Goal: Task Accomplishment & Management: Manage account settings

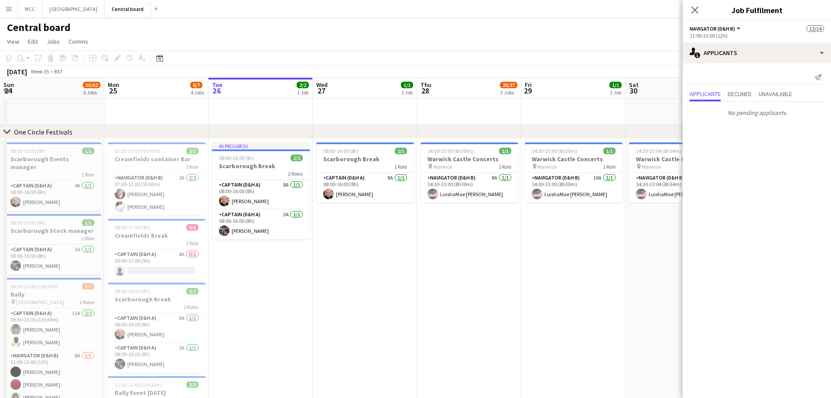
scroll to position [0, 324]
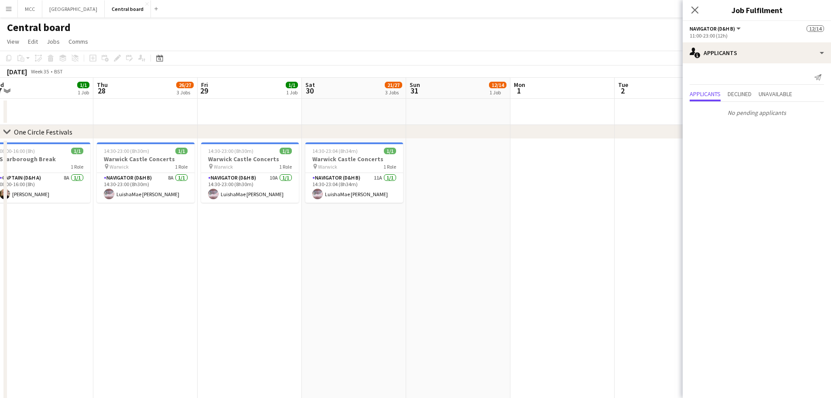
click at [8, 10] on app-icon "Menu" at bounding box center [8, 8] width 7 height 7
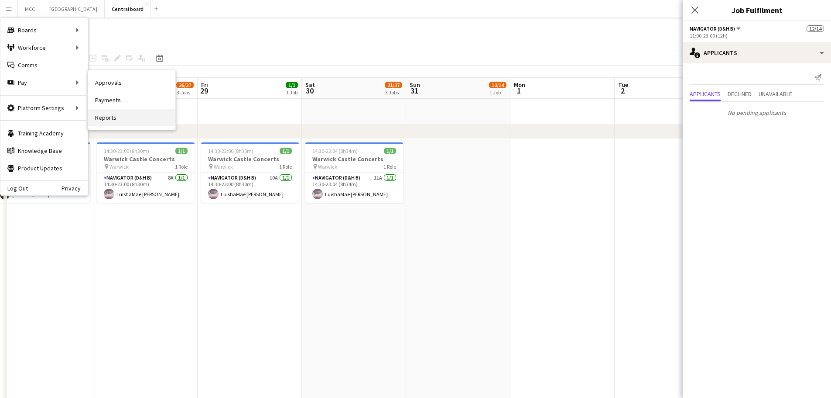
click at [111, 116] on link "Reports" at bounding box center [131, 117] width 87 height 17
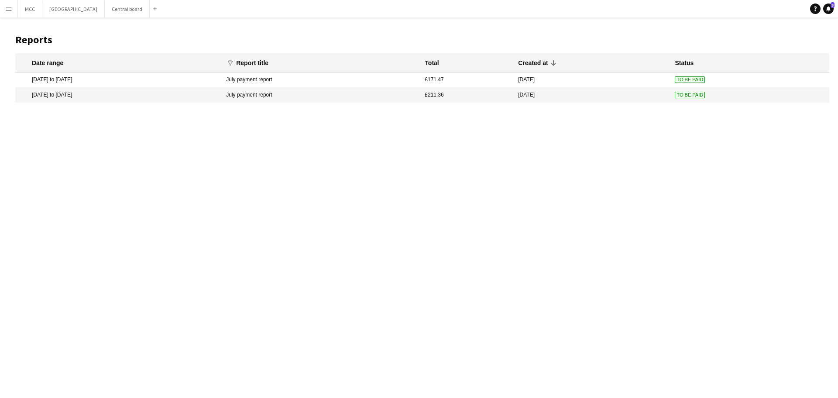
click at [9, 7] on app-icon "Menu" at bounding box center [8, 8] width 7 height 7
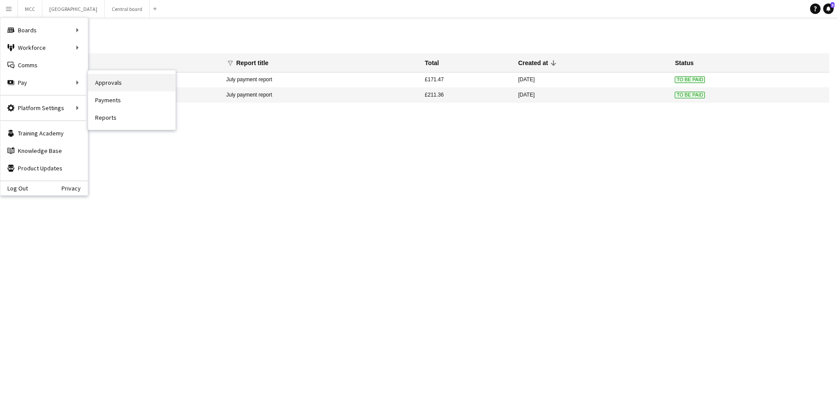
click at [108, 86] on link "Approvals" at bounding box center [131, 82] width 87 height 17
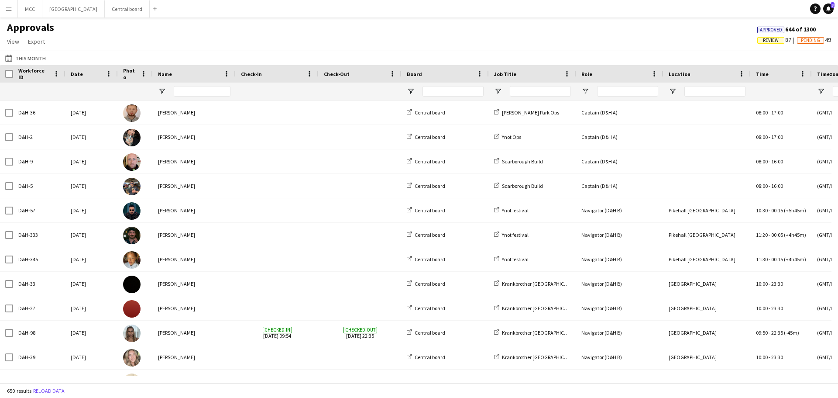
type input "******"
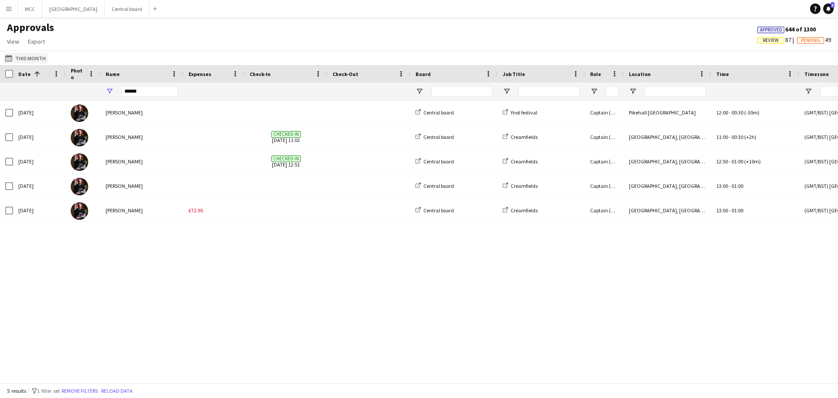
click at [30, 60] on button "This Month This Month" at bounding box center [25, 58] width 44 height 10
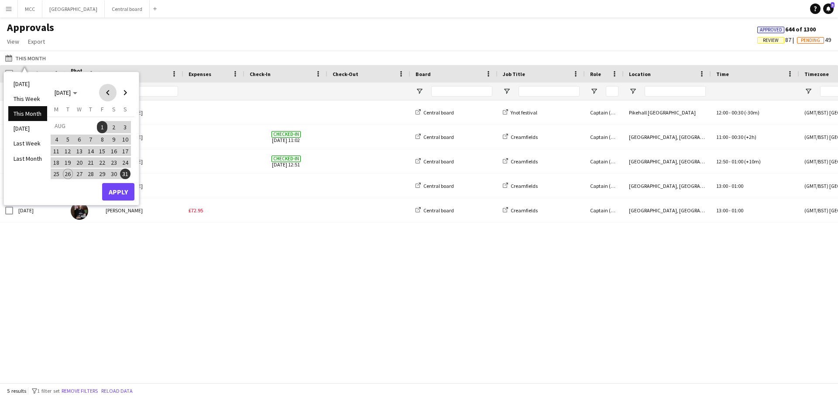
click at [106, 94] on span "Previous month" at bounding box center [107, 92] width 17 height 17
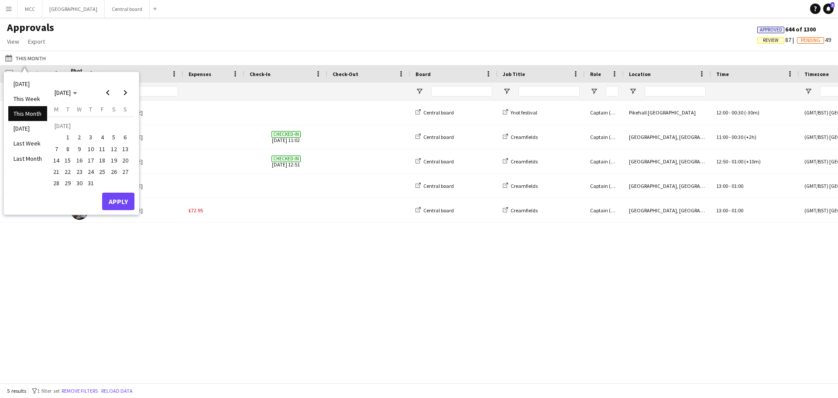
click at [79, 184] on span "30" at bounding box center [79, 183] width 10 height 10
click at [124, 96] on span "Next month" at bounding box center [125, 92] width 17 height 17
click at [61, 143] on button "4" at bounding box center [56, 139] width 11 height 11
click at [114, 194] on button "Apply" at bounding box center [118, 191] width 32 height 17
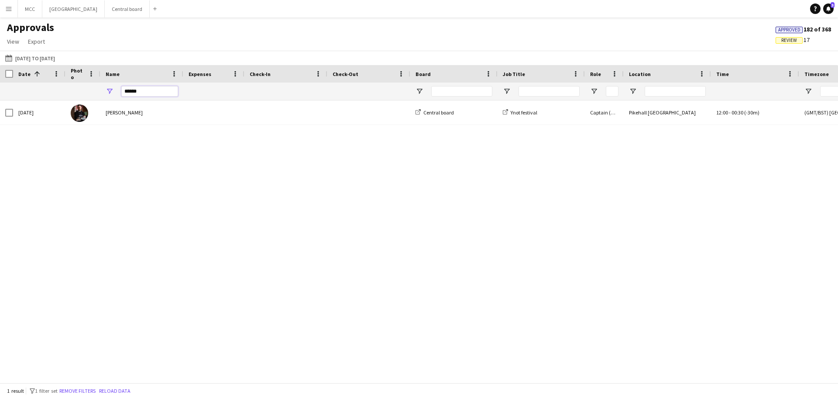
drag, startPoint x: 146, startPoint y: 95, endPoint x: 114, endPoint y: 95, distance: 31.9
click at [114, 95] on div "******" at bounding box center [141, 90] width 83 height 17
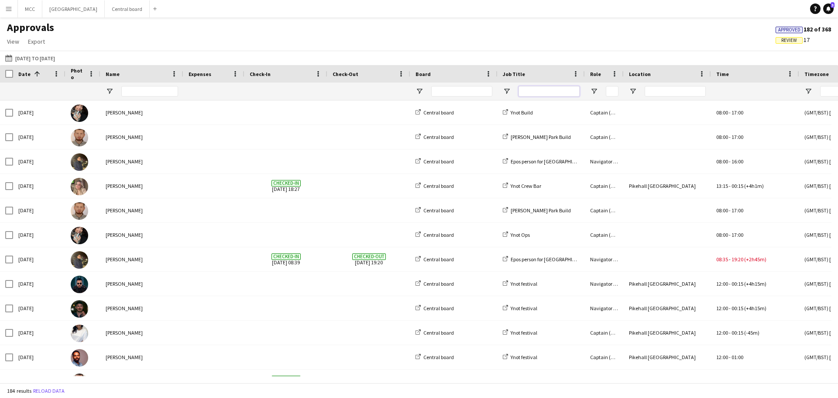
click at [541, 89] on input "Job Title Filter Input" at bounding box center [548, 91] width 61 height 10
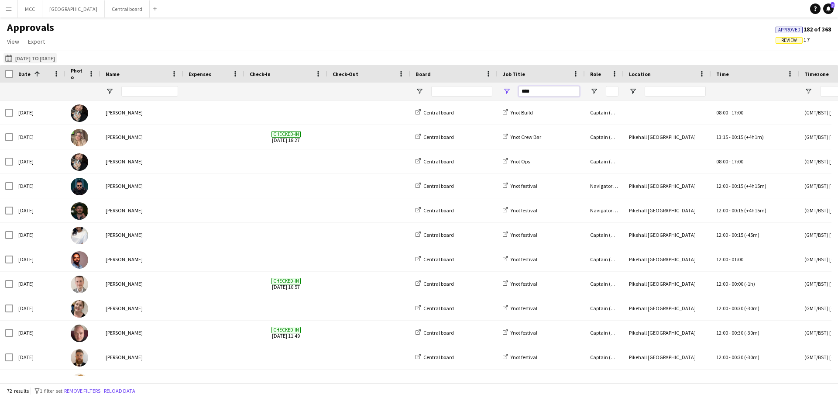
type input "****"
click at [29, 59] on button "This Month [DATE] to [DATE]" at bounding box center [29, 58] width 53 height 10
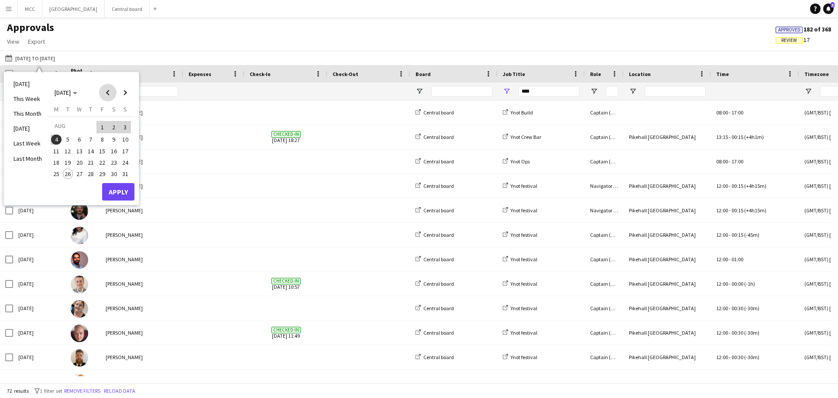
click at [105, 93] on span "Previous month" at bounding box center [107, 92] width 17 height 17
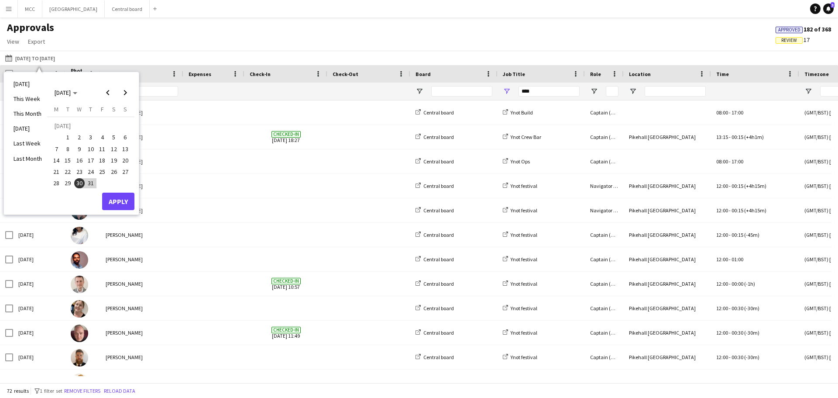
click at [54, 183] on span "28" at bounding box center [56, 183] width 10 height 10
click at [117, 201] on button "Apply" at bounding box center [118, 200] width 32 height 17
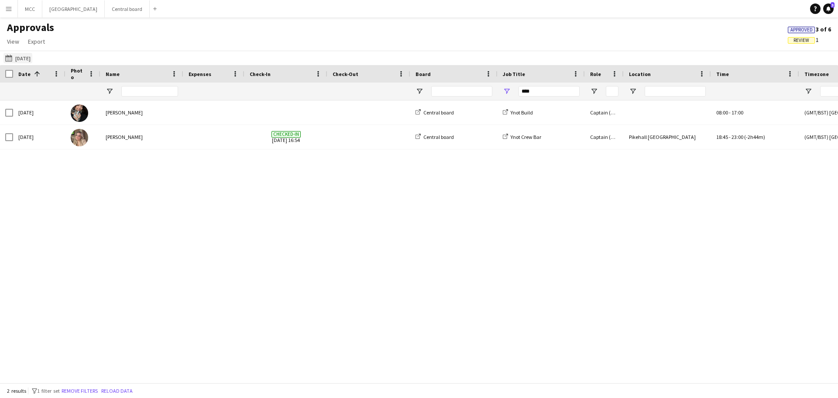
click at [29, 58] on button "This Month [DATE]" at bounding box center [17, 58] width 29 height 10
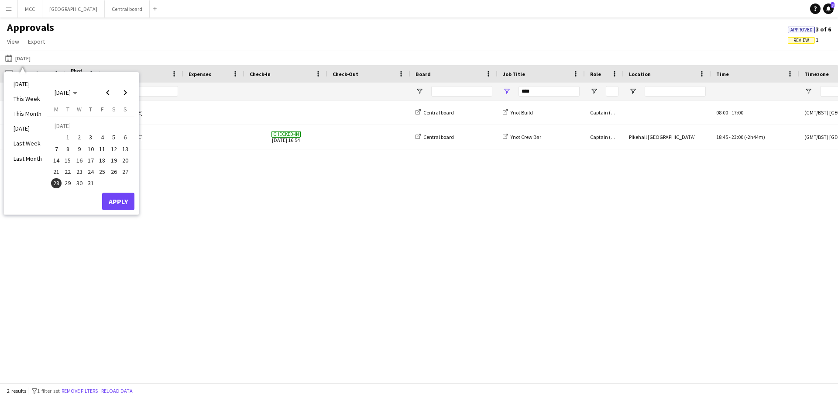
click at [53, 182] on span "28" at bounding box center [56, 183] width 10 height 10
click at [125, 90] on span "Next month" at bounding box center [125, 92] width 17 height 17
click at [55, 141] on span "4" at bounding box center [56, 139] width 10 height 10
click at [120, 193] on button "Apply" at bounding box center [118, 191] width 32 height 17
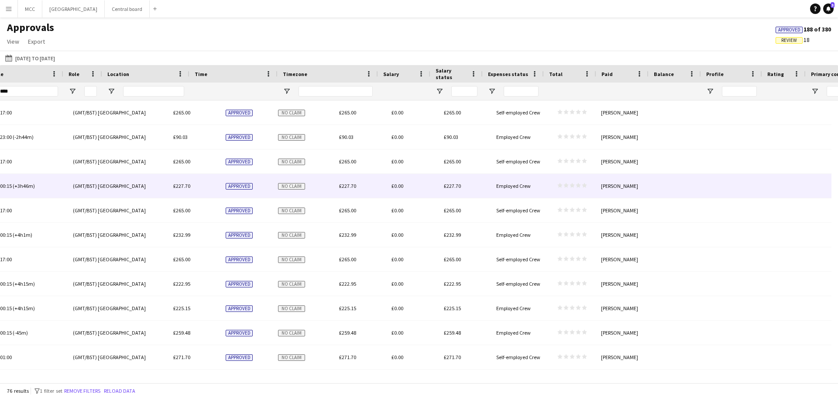
scroll to position [0, 731]
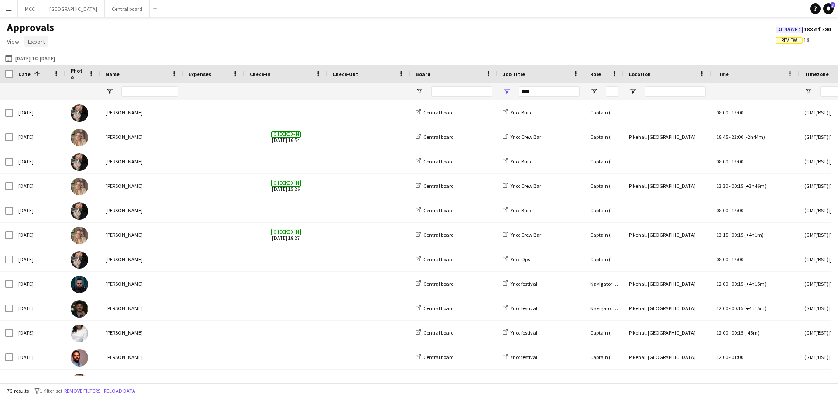
click at [36, 42] on span "Export" at bounding box center [36, 42] width 17 height 8
click at [220, 42] on div "Approvals View Customise view Customise filters Reset Filters Reset View Reset …" at bounding box center [419, 36] width 838 height 30
click at [34, 40] on span "Export" at bounding box center [36, 42] width 17 height 8
click at [63, 55] on link "Export as XLSX" at bounding box center [55, 60] width 61 height 18
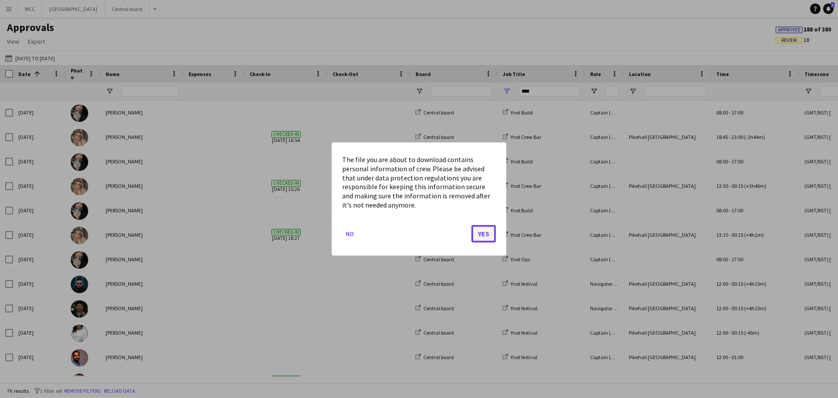
click at [490, 235] on button "Yes" at bounding box center [483, 233] width 24 height 17
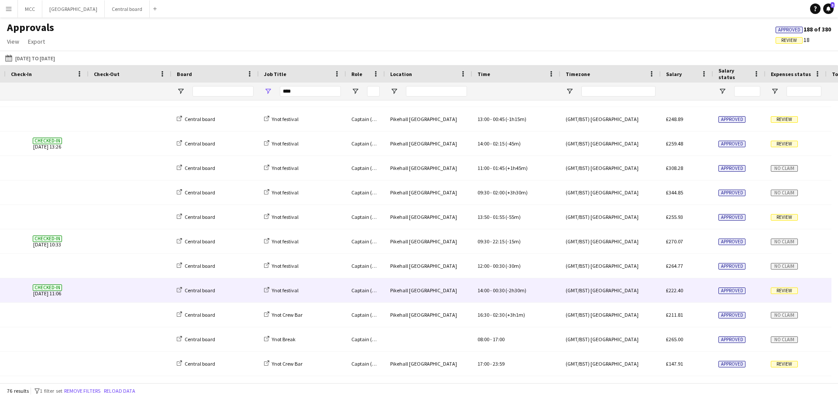
scroll to position [0, 323]
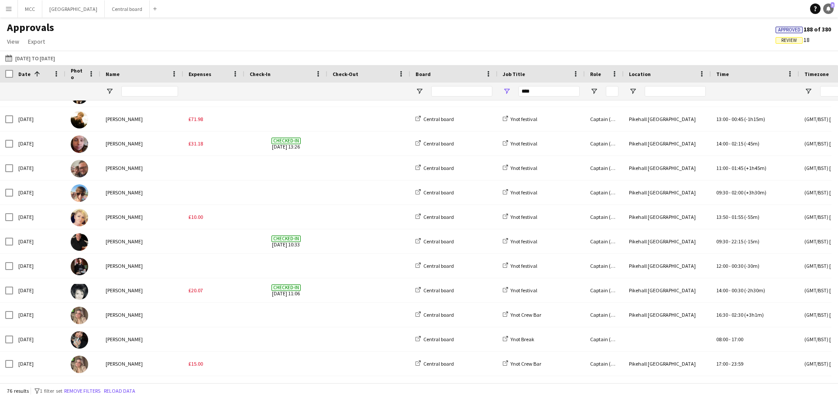
click at [829, 9] on icon at bounding box center [828, 8] width 4 height 4
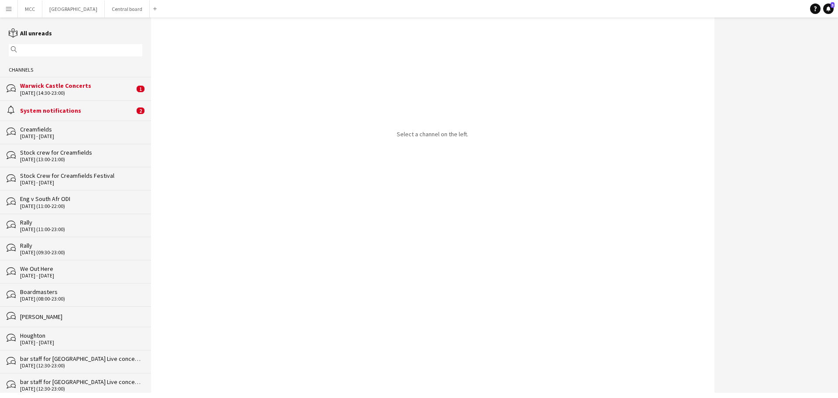
click at [76, 88] on div "Warwick Castle Concerts" at bounding box center [77, 86] width 114 height 8
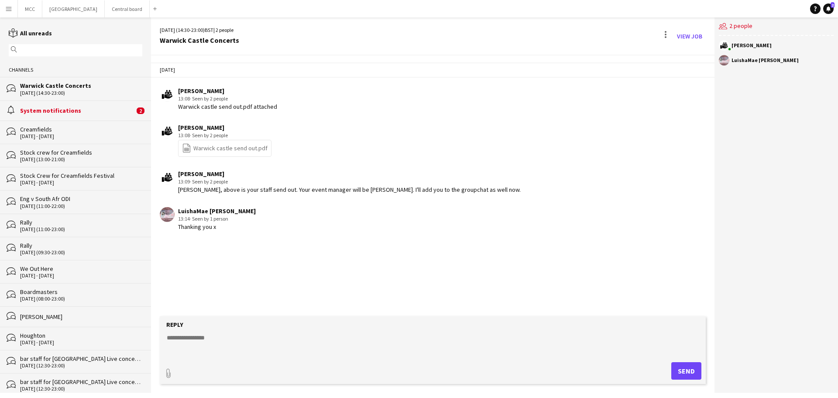
click at [80, 114] on div "System notifications" at bounding box center [77, 110] width 114 height 8
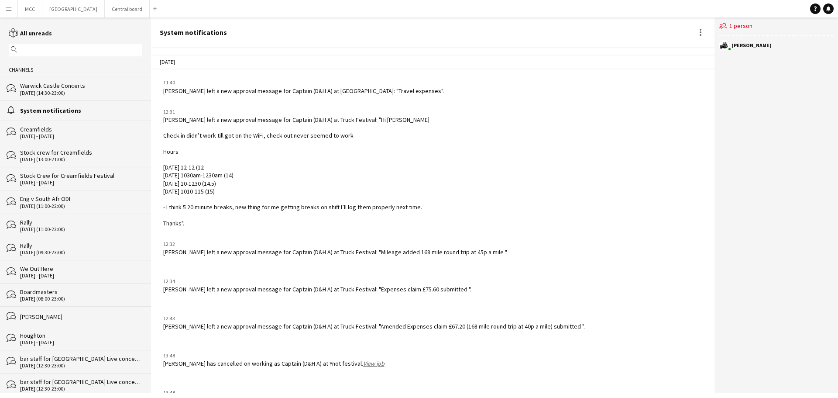
click at [5, 14] on button "Menu" at bounding box center [8, 8] width 17 height 17
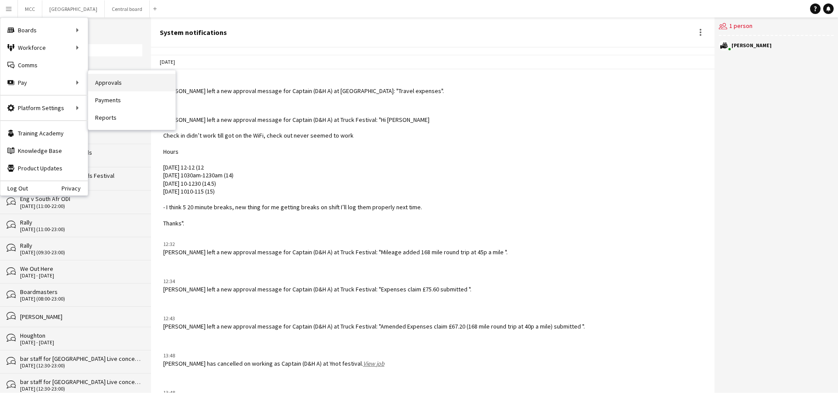
click at [125, 83] on link "Approvals" at bounding box center [131, 82] width 87 height 17
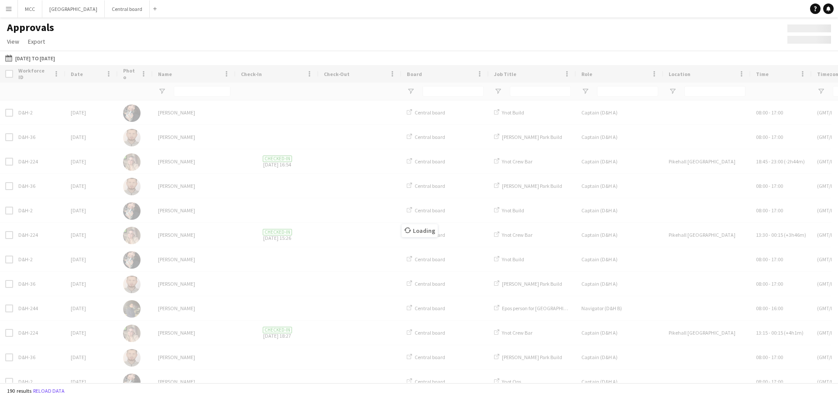
type input "****"
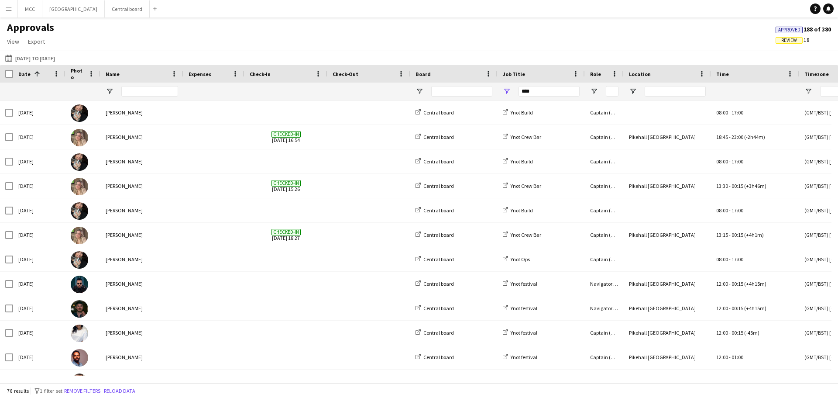
click at [6, 8] on app-icon "Menu" at bounding box center [8, 8] width 7 height 7
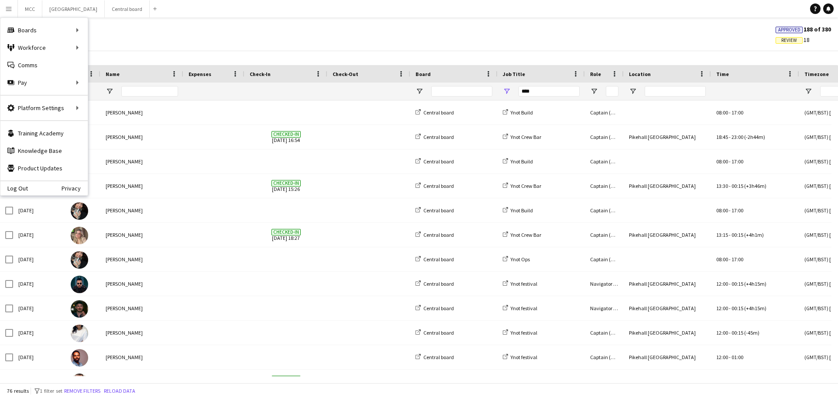
click at [6, 8] on app-icon "Menu" at bounding box center [8, 8] width 7 height 7
click at [114, 105] on link "Payments" at bounding box center [131, 99] width 87 height 17
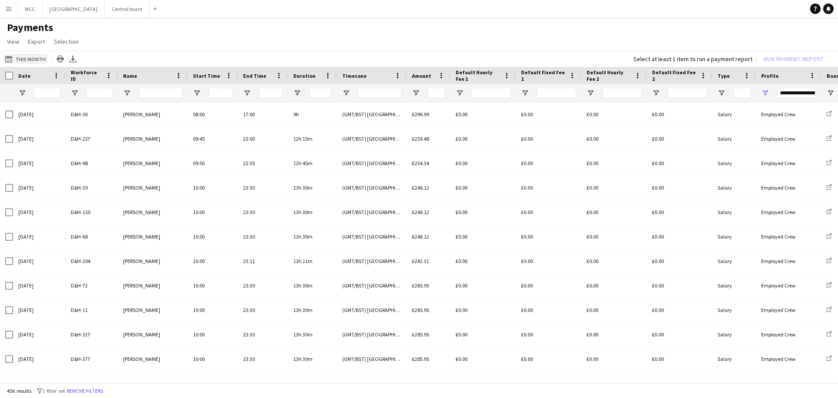
click at [25, 57] on button "This Month This Month" at bounding box center [25, 59] width 44 height 10
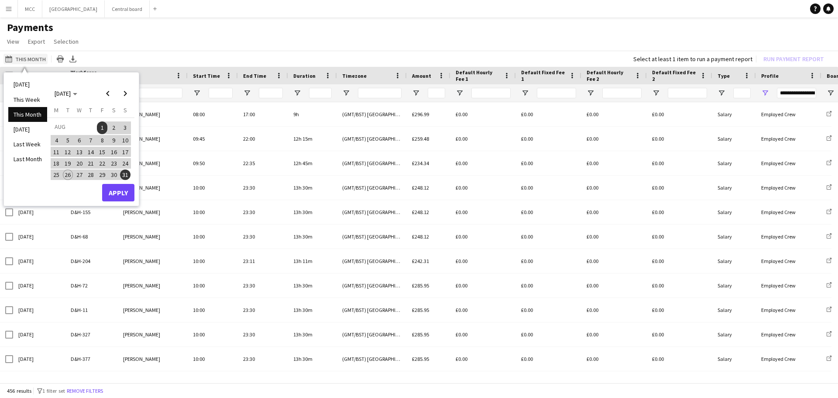
click at [25, 57] on button "This Month This Month" at bounding box center [25, 59] width 44 height 10
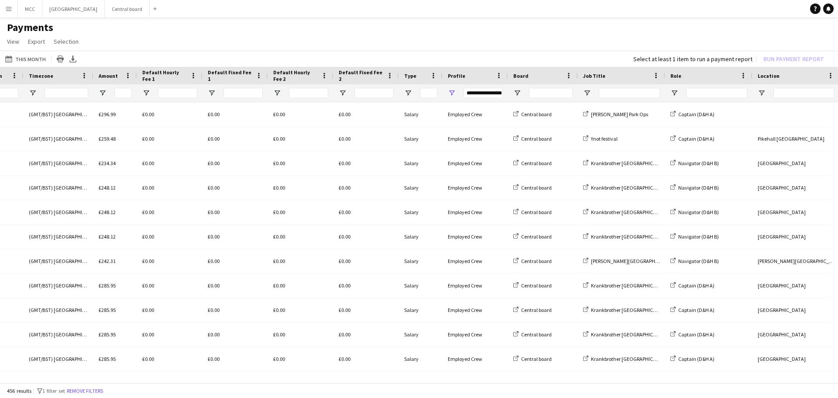
click at [490, 92] on div "**********" at bounding box center [482, 93] width 39 height 10
click at [450, 156] on div "Employed Crew" at bounding box center [489, 156] width 87 height 10
click at [459, 158] on div "Employed Crew" at bounding box center [492, 156] width 82 height 10
type input "***"
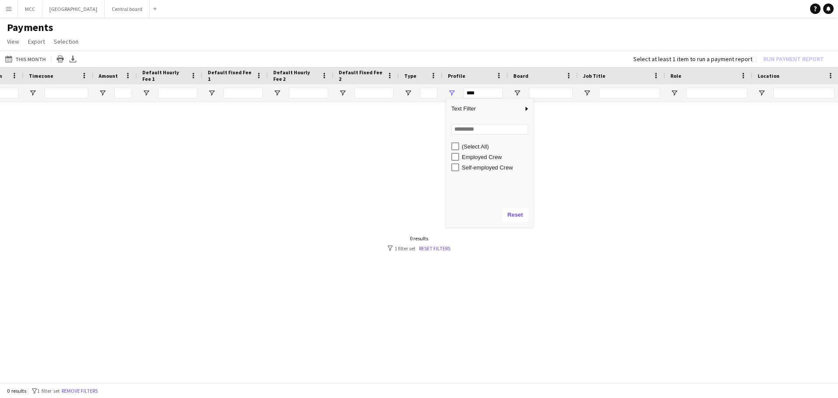
click at [465, 140] on div "(Select All) Employed Crew Self-employed Crew" at bounding box center [489, 171] width 87 height 63
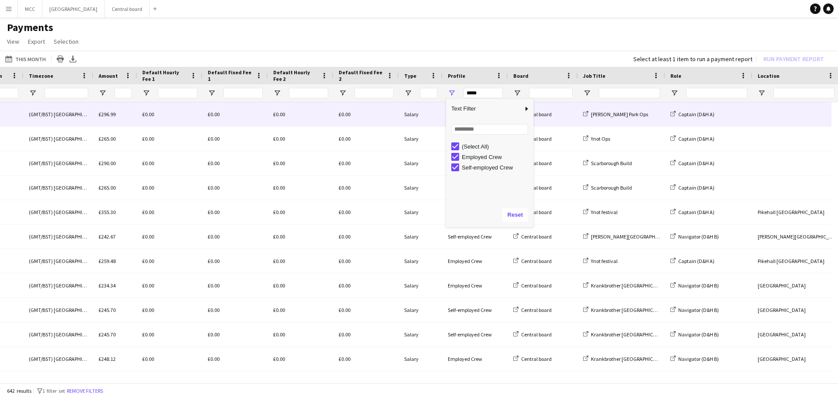
click at [570, 123] on div "Central board" at bounding box center [543, 114] width 70 height 24
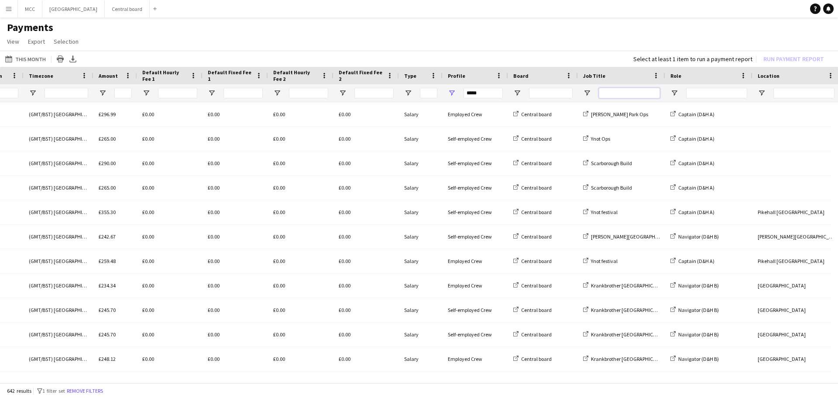
click at [617, 95] on input "Job Title Filter Input" at bounding box center [629, 93] width 61 height 10
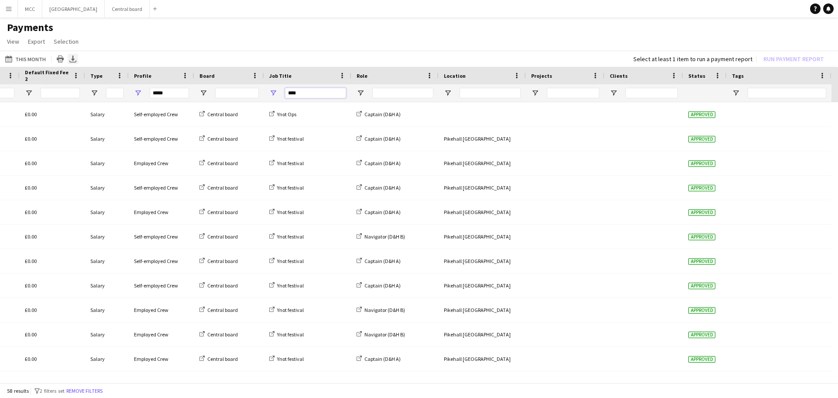
type input "****"
click at [75, 61] on div "Export XLSX" at bounding box center [73, 59] width 10 height 10
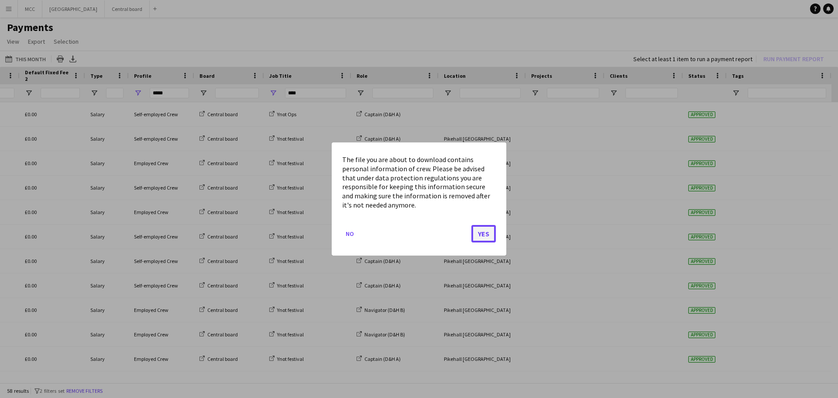
click at [481, 230] on button "Yes" at bounding box center [483, 233] width 24 height 17
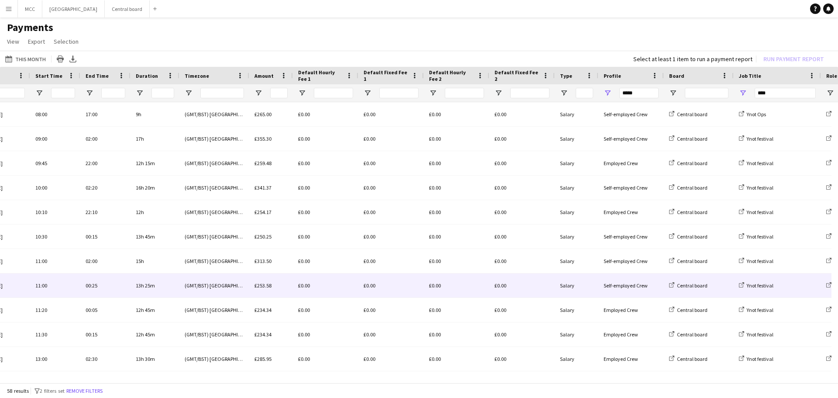
scroll to position [0, 158]
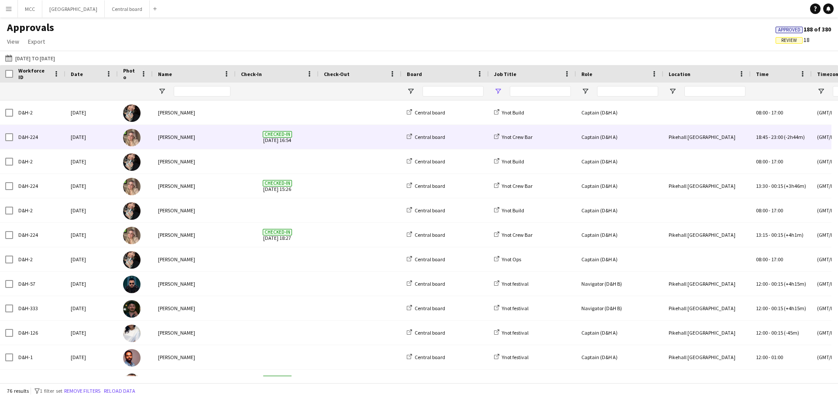
type input "****"
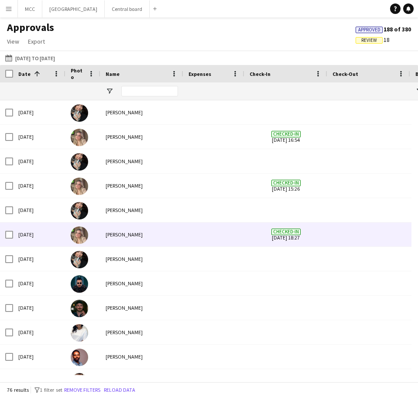
scroll to position [4, 0]
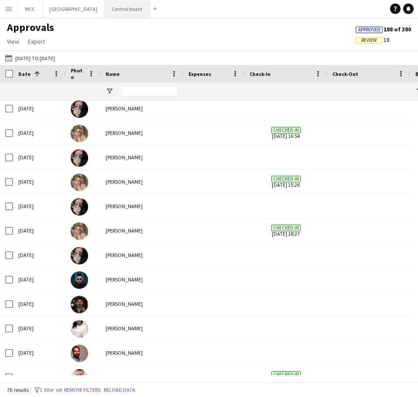
click at [133, 9] on button "Central board Close" at bounding box center [127, 8] width 45 height 17
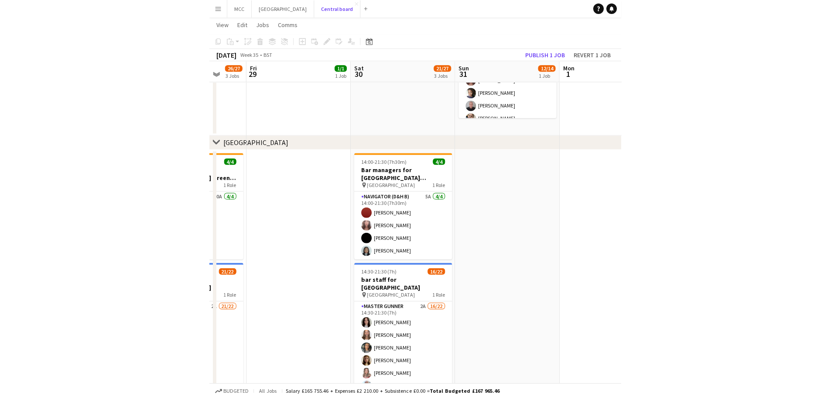
scroll to position [0, 275]
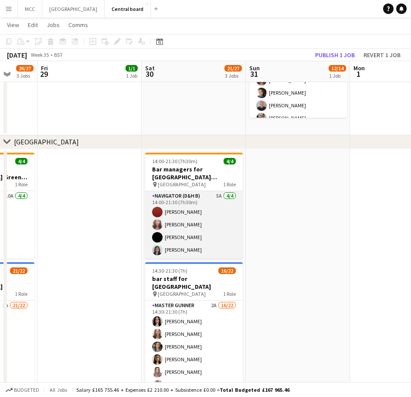
click at [175, 216] on app-card-role "Navigator (D&H B) 5A [DATE] 14:00-21:30 (7h30m) [PERSON_NAME] [PERSON_NAME] [PE…" at bounding box center [194, 225] width 98 height 68
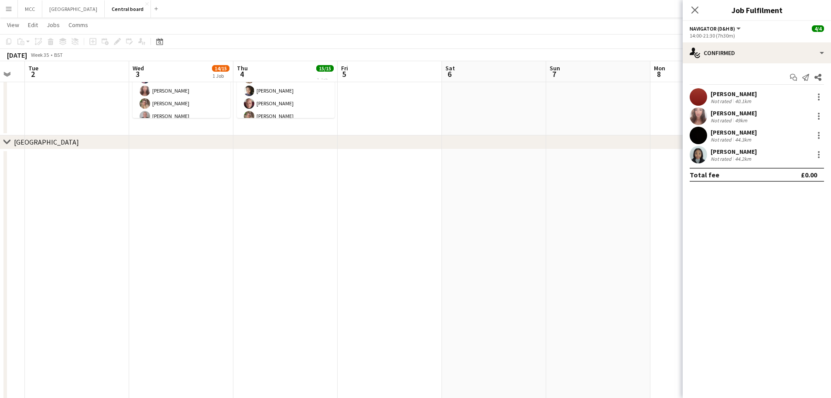
scroll to position [0, 316]
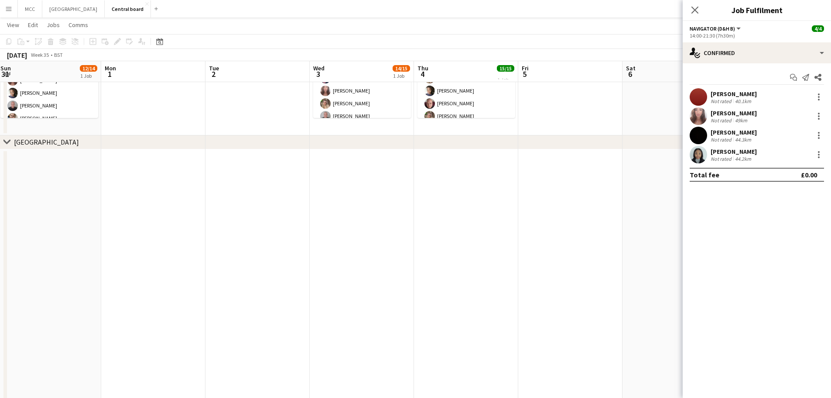
click at [496, 268] on app-date-cell at bounding box center [466, 279] width 104 height 261
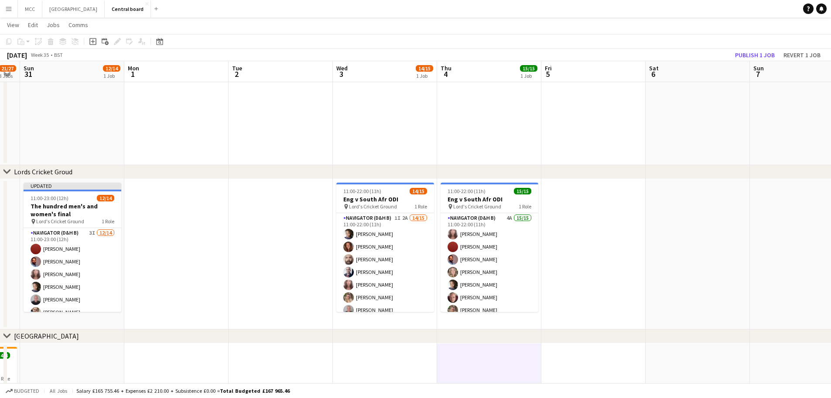
scroll to position [0, 266]
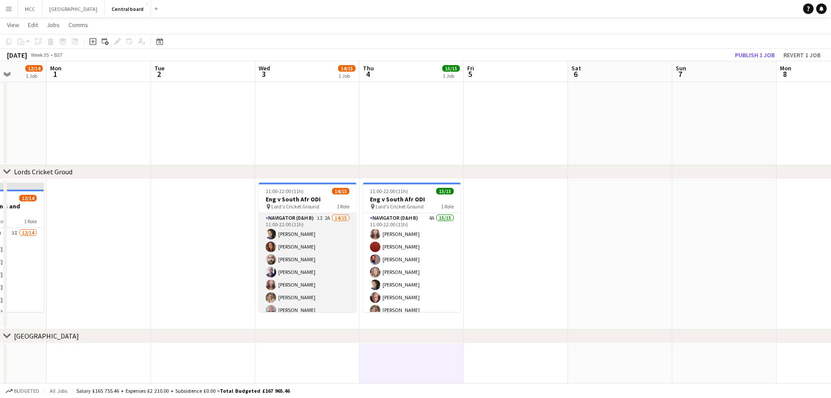
click at [330, 249] on app-card-role "Navigator (D&H B) 1I 2A 14/15 11:00-22:00 (11h) [PERSON_NAME] [PERSON_NAME] [PE…" at bounding box center [308, 316] width 98 height 207
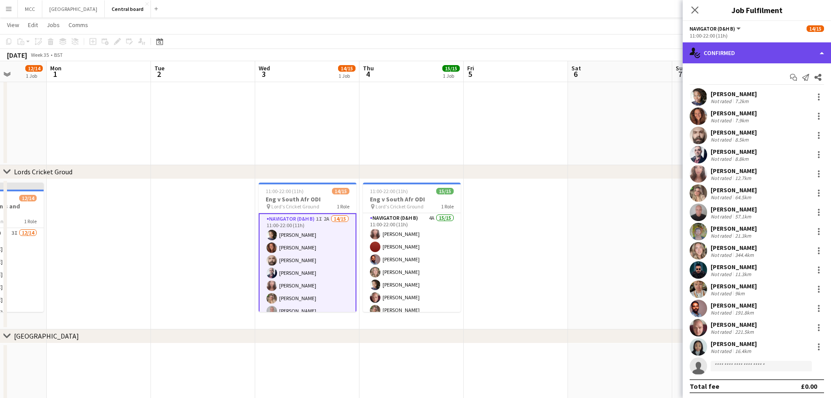
click at [754, 52] on div "single-neutral-actions-check-2 Confirmed" at bounding box center [757, 52] width 148 height 21
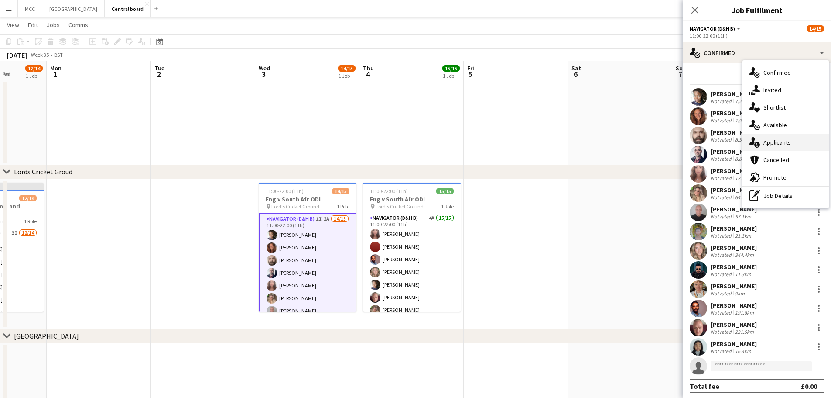
click at [767, 141] on div "single-neutral-actions-information Applicants" at bounding box center [786, 142] width 86 height 17
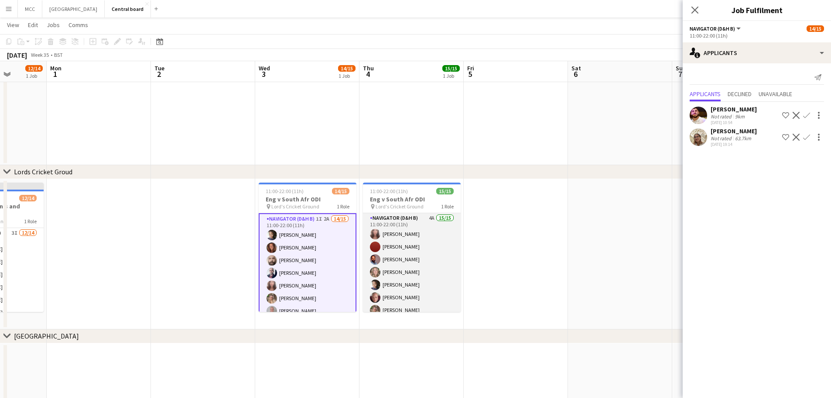
click at [433, 270] on app-card-role "Navigator (D&H B) 4A 15/15 11:00-22:00 (11h) [PERSON_NAME] [PERSON_NAME] [PERSO…" at bounding box center [412, 316] width 98 height 207
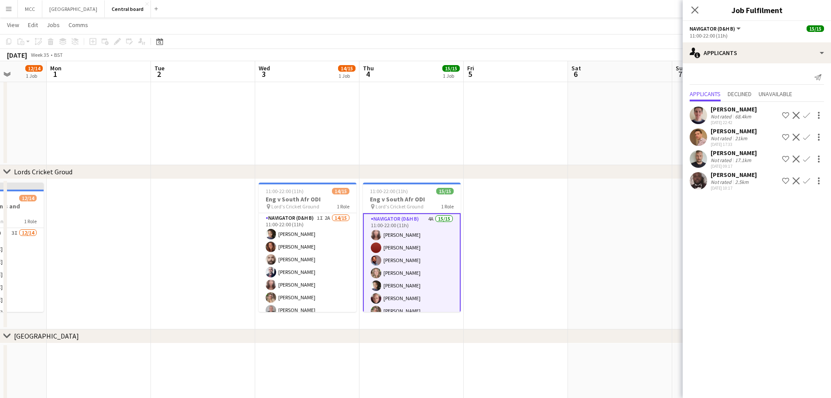
click at [805, 181] on app-icon "Confirm" at bounding box center [806, 180] width 7 height 7
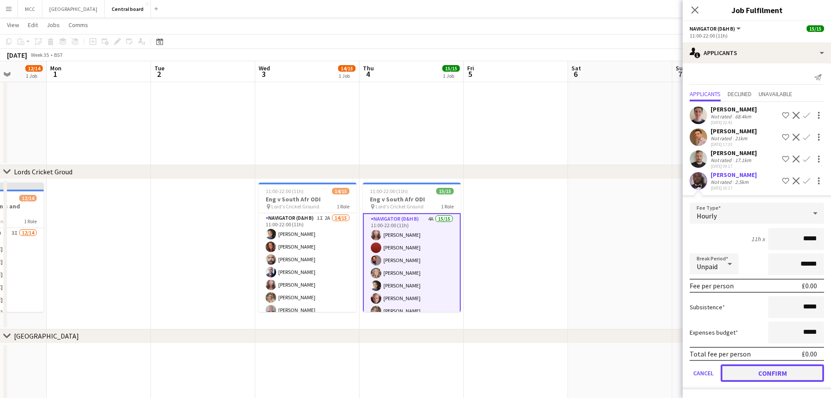
click at [771, 370] on button "Confirm" at bounding box center [772, 372] width 103 height 17
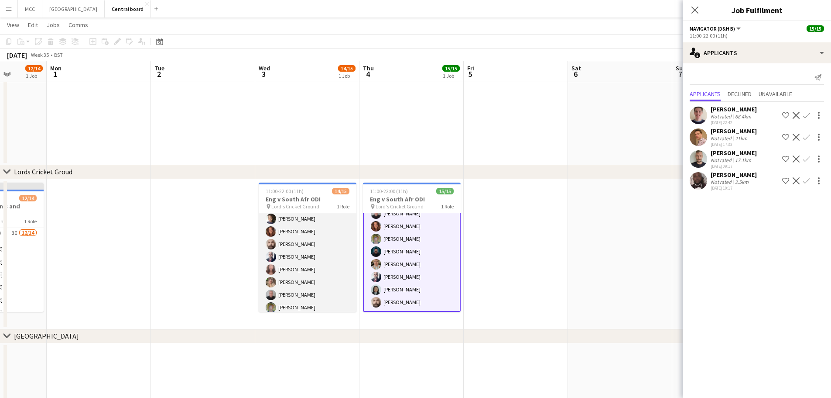
scroll to position [0, 0]
click at [298, 259] on app-card-role "Navigator (D&H B) 1I 2A 14/15 11:00-22:00 (11h) [PERSON_NAME] [PERSON_NAME] [PE…" at bounding box center [308, 316] width 98 height 207
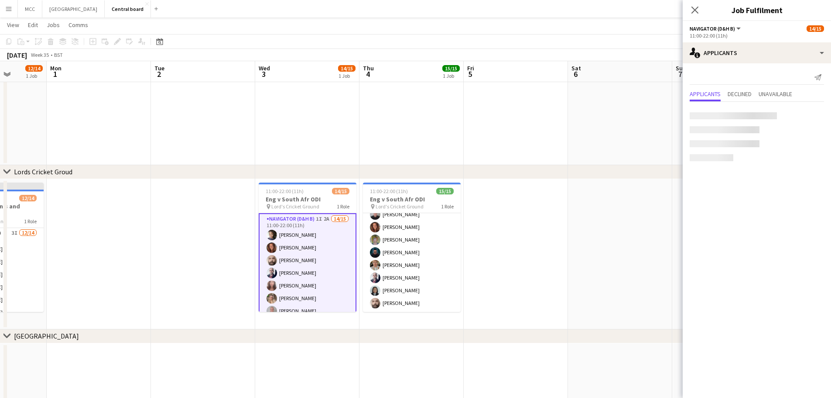
scroll to position [108, 0]
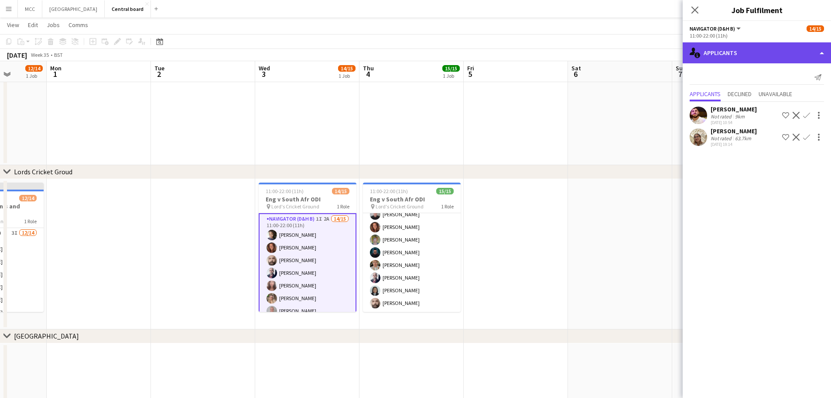
click at [799, 51] on div "single-neutral-actions-information Applicants" at bounding box center [757, 52] width 148 height 21
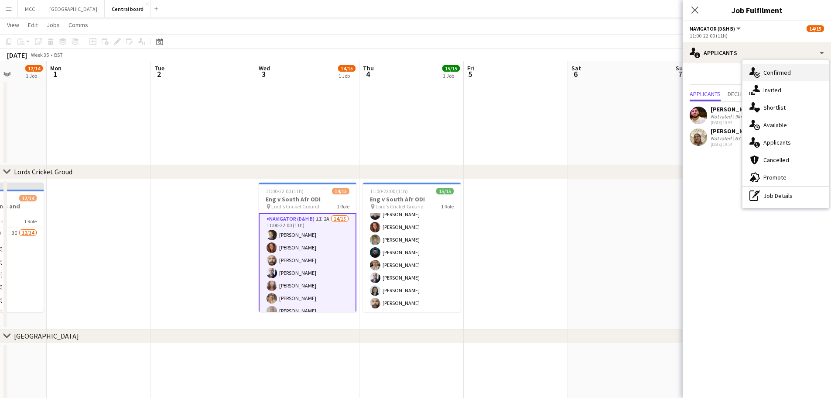
click at [782, 73] on div "single-neutral-actions-check-2 Confirmed" at bounding box center [786, 72] width 86 height 17
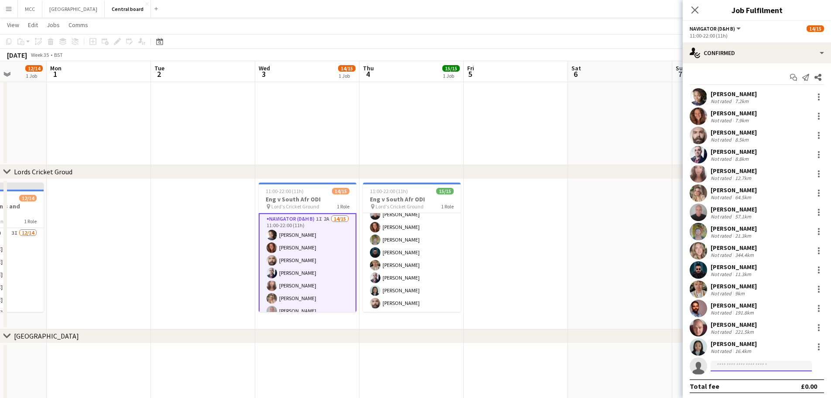
click at [761, 364] on input at bounding box center [761, 365] width 101 height 10
type input "*****"
click at [758, 348] on span "[EMAIL_ADDRESS][DOMAIN_NAME]" at bounding box center [761, 346] width 87 height 7
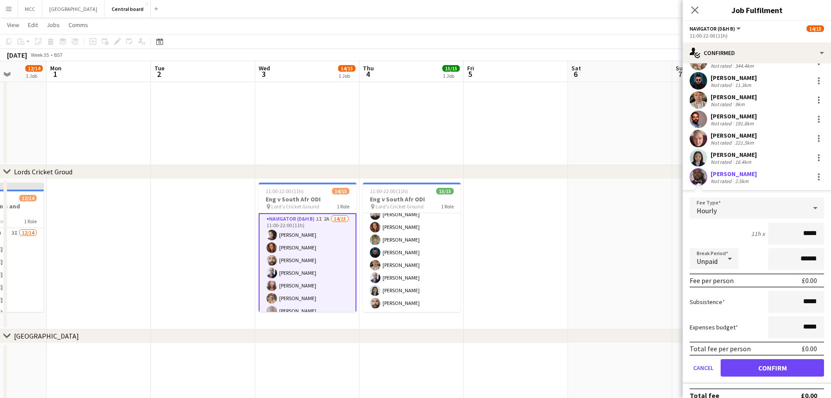
scroll to position [200, 0]
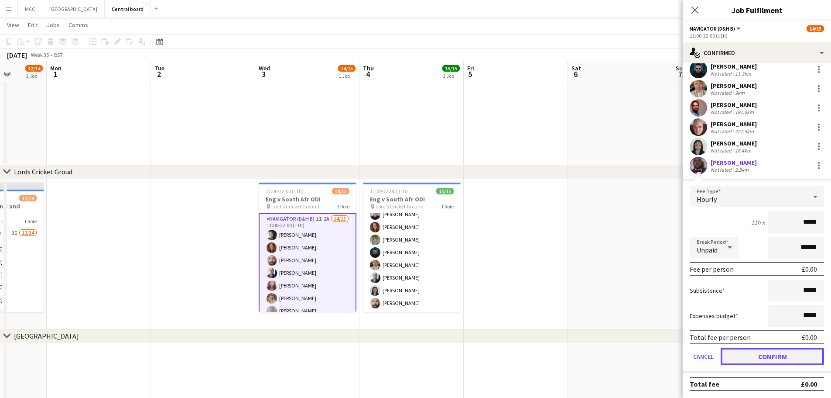
click at [788, 354] on button "Confirm" at bounding box center [772, 355] width 103 height 17
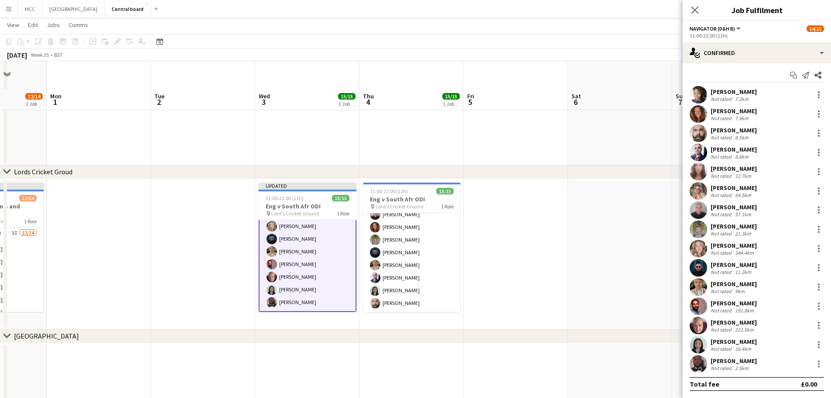
scroll to position [708, 0]
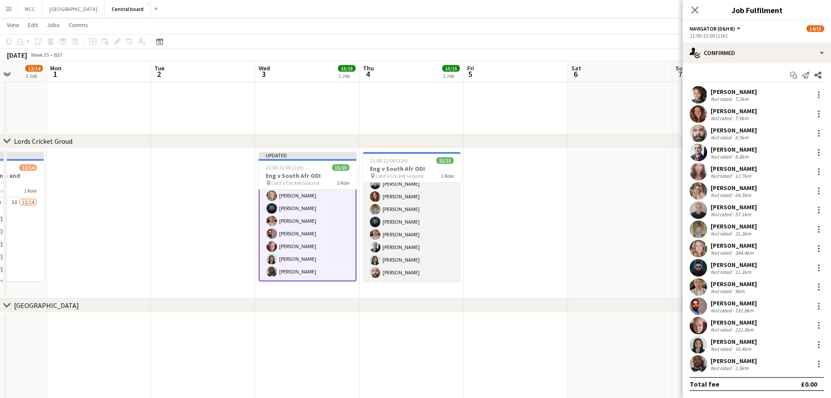
click at [414, 225] on app-card-role "Navigator (D&H B) 4A 15/15 11:00-22:00 (11h) [PERSON_NAME] [PERSON_NAME] [PERSO…" at bounding box center [412, 177] width 98 height 207
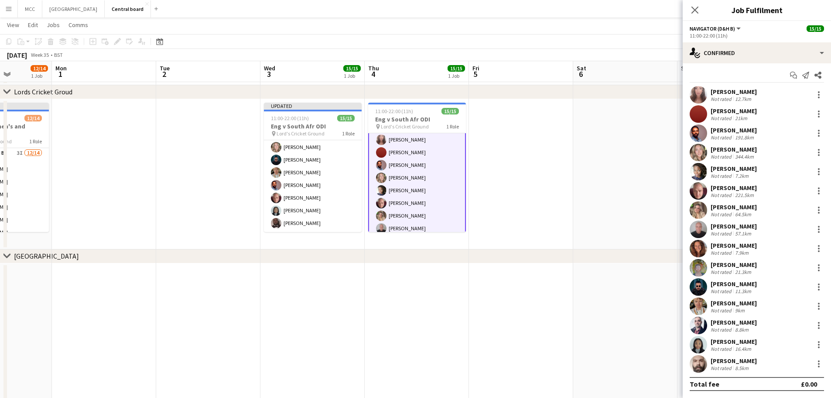
scroll to position [0, 0]
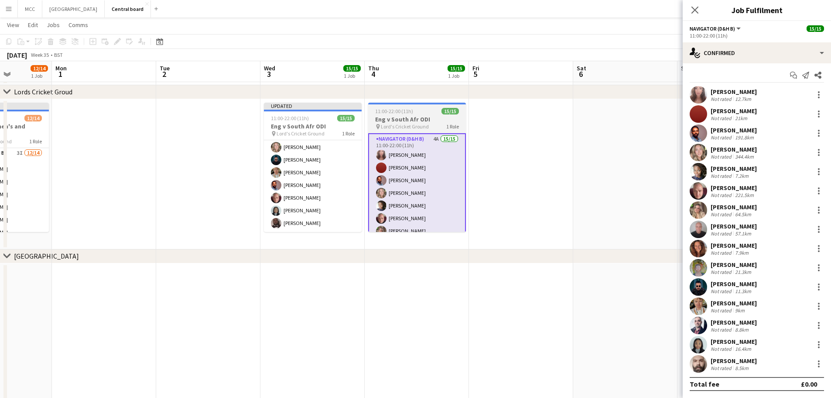
click at [422, 121] on h3 "Eng v South Afr ODI" at bounding box center [417, 119] width 98 height 8
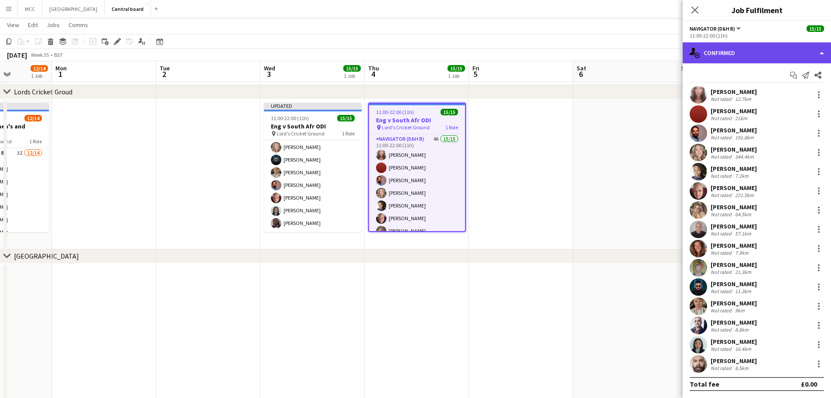
click at [803, 55] on div "single-neutral-actions-check-2 Confirmed" at bounding box center [757, 52] width 148 height 21
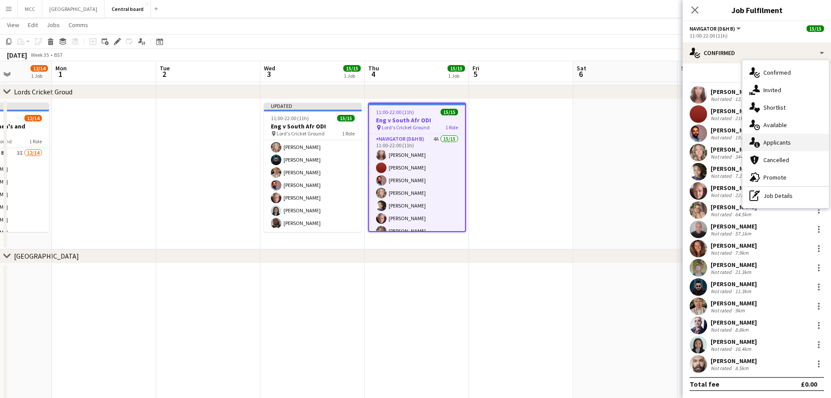
click at [785, 141] on div "single-neutral-actions-information Applicants" at bounding box center [786, 142] width 86 height 17
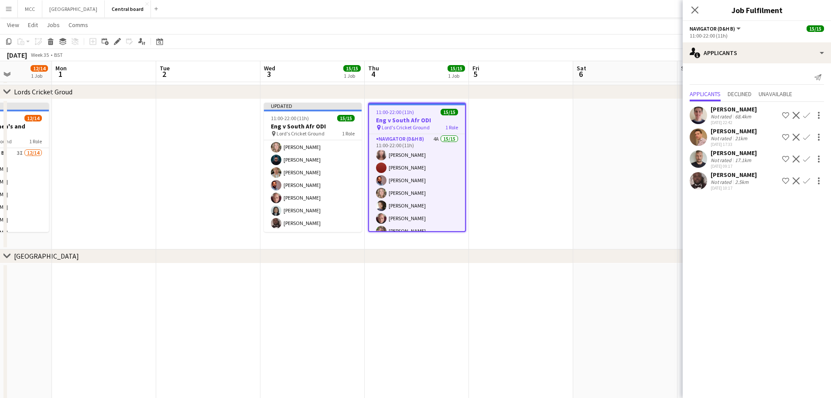
click at [405, 116] on h3 "Eng v South Afr ODI" at bounding box center [417, 120] width 96 height 8
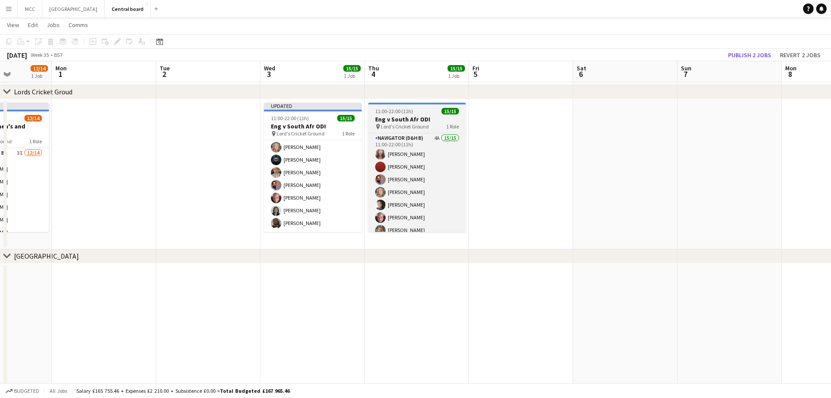
click at [405, 116] on h3 "Eng v South Afr ODI" at bounding box center [417, 119] width 98 height 8
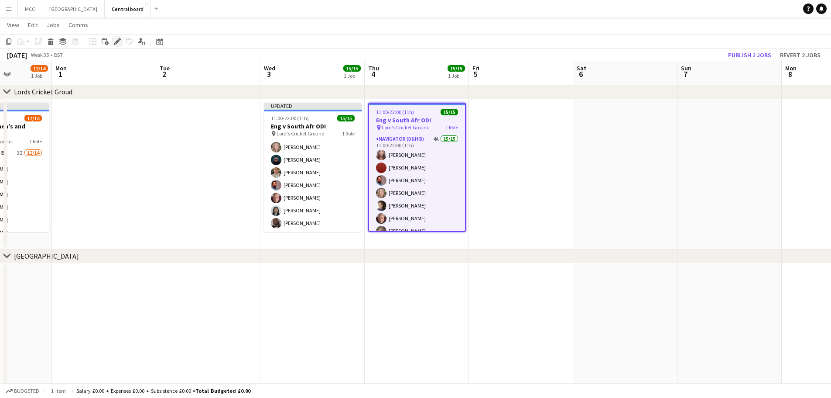
click at [120, 41] on icon "Edit" at bounding box center [117, 41] width 7 height 7
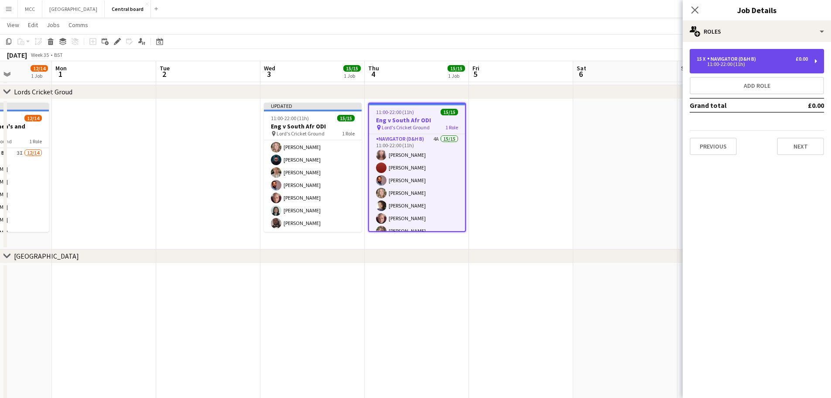
click at [799, 58] on div "£0.00" at bounding box center [802, 59] width 12 height 6
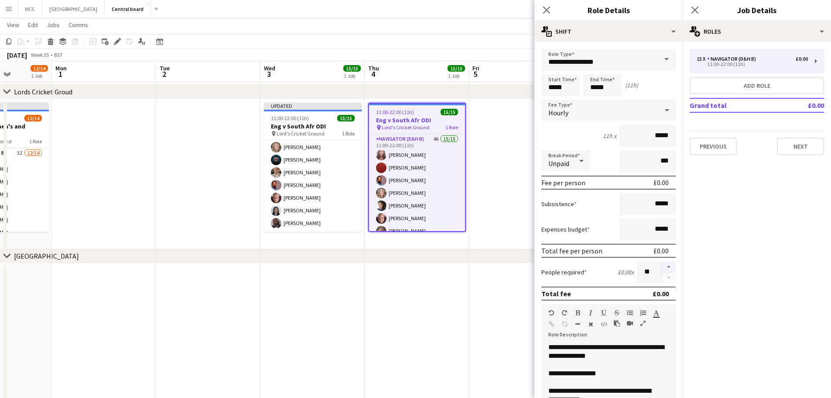
click at [665, 269] on button "button" at bounding box center [669, 266] width 14 height 11
type input "**"
click at [475, 322] on app-date-cell at bounding box center [521, 393] width 104 height 261
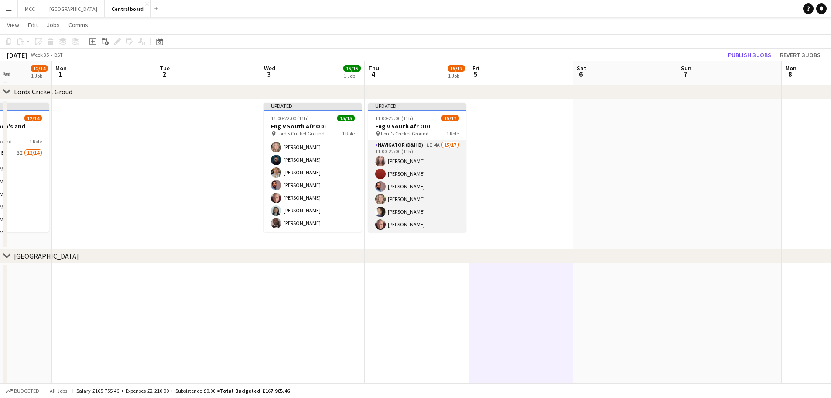
click at [443, 156] on app-card-role "Navigator (D&H B) 1I 4A 15/17 11:00-22:00 (11h) [PERSON_NAME] [PERSON_NAME] [PE…" at bounding box center [417, 256] width 98 height 232
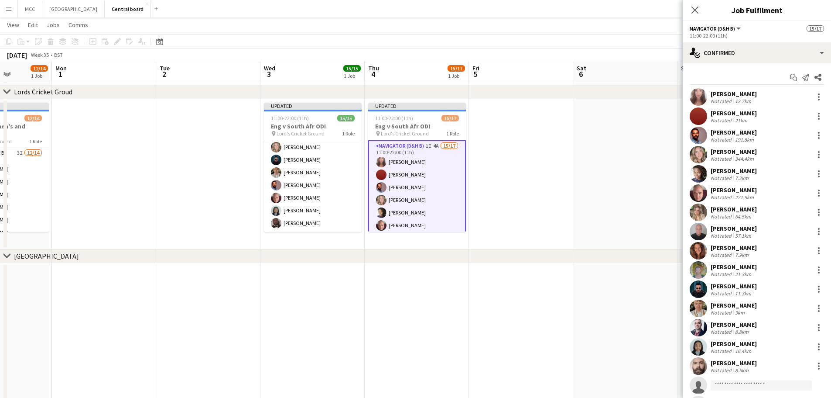
scroll to position [41, 0]
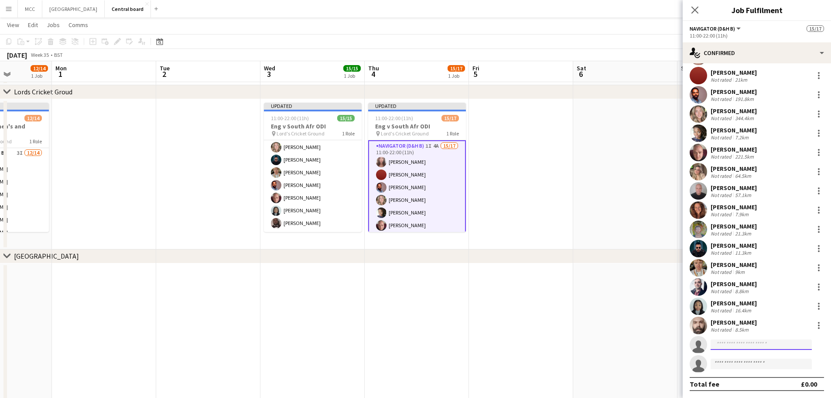
click at [766, 345] on input at bounding box center [761, 344] width 101 height 10
type input "*****"
click at [754, 363] on span "[EMAIL_ADDRESS][DOMAIN_NAME]" at bounding box center [761, 363] width 87 height 7
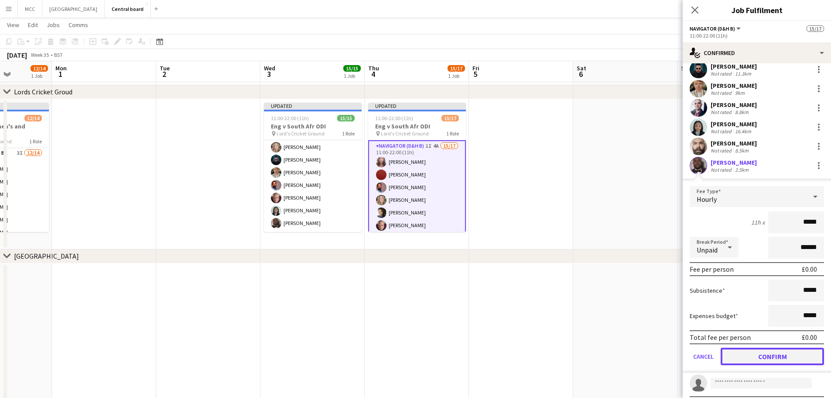
click at [787, 354] on button "Confirm" at bounding box center [772, 355] width 103 height 17
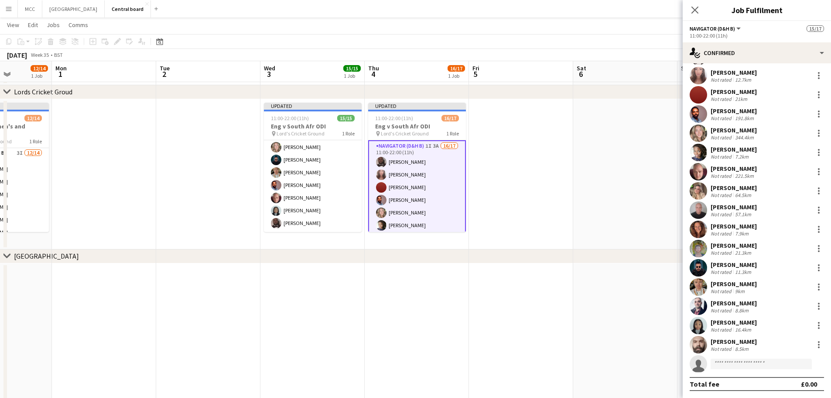
click at [525, 206] on app-date-cell at bounding box center [521, 174] width 104 height 150
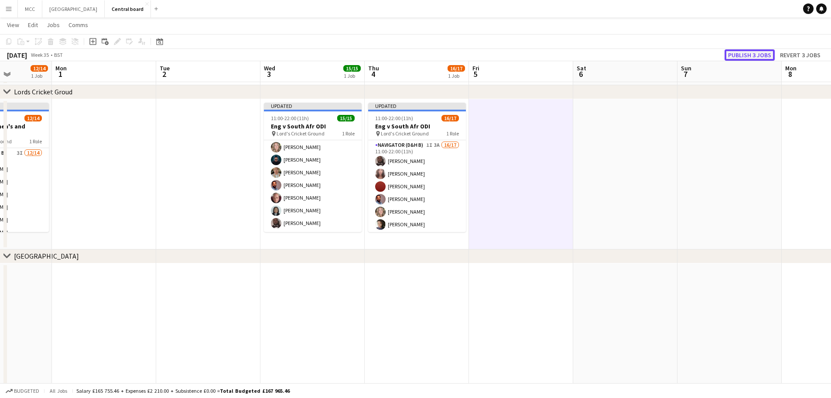
click at [750, 54] on button "Publish 3 jobs" at bounding box center [750, 54] width 50 height 11
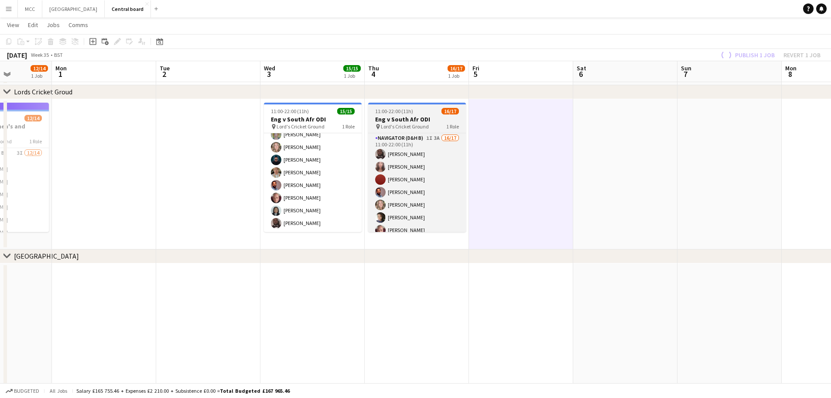
scroll to position [108, 0]
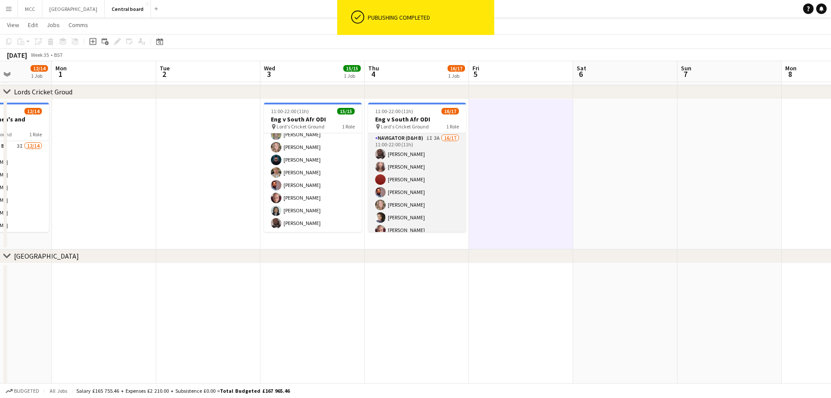
click at [410, 180] on app-card-role "Navigator (D&H B) 1I 3A 16/17 11:00-22:00 (11h) [PERSON_NAME] [PERSON_NAME] [PE…" at bounding box center [417, 249] width 98 height 232
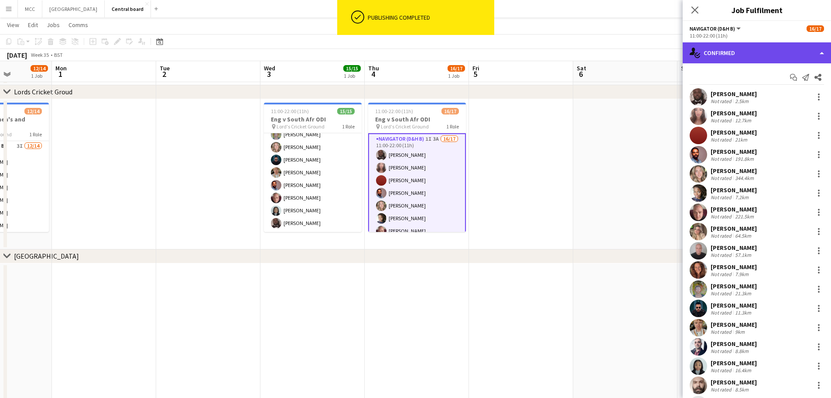
click at [767, 53] on div "single-neutral-actions-check-2 Confirmed" at bounding box center [757, 52] width 148 height 21
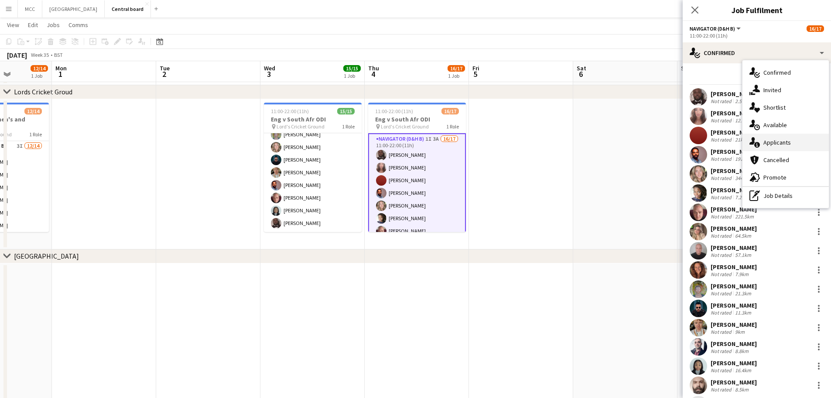
click at [772, 143] on div "single-neutral-actions-information Applicants" at bounding box center [786, 142] width 86 height 17
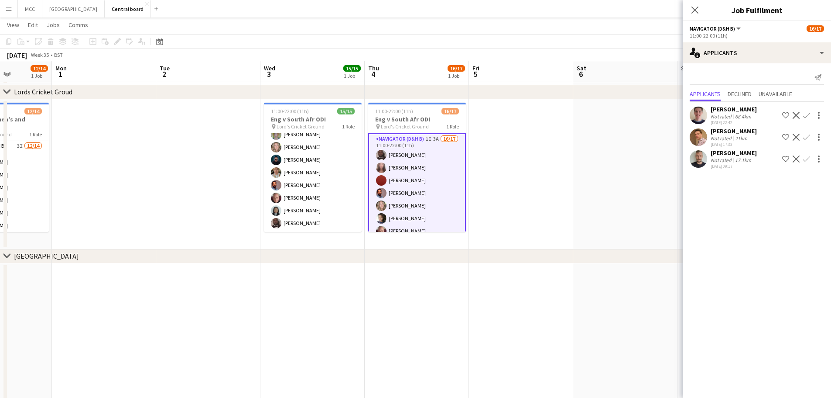
click at [505, 208] on app-date-cell at bounding box center [521, 174] width 104 height 150
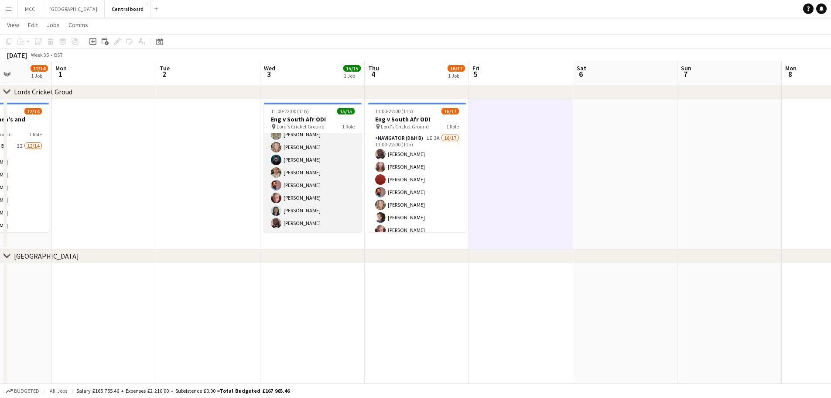
click at [333, 182] on app-card-role "Navigator (D&H B) 2A 15/15 11:00-22:00 (11h) [PERSON_NAME] [PERSON_NAME] [PERSO…" at bounding box center [313, 128] width 98 height 207
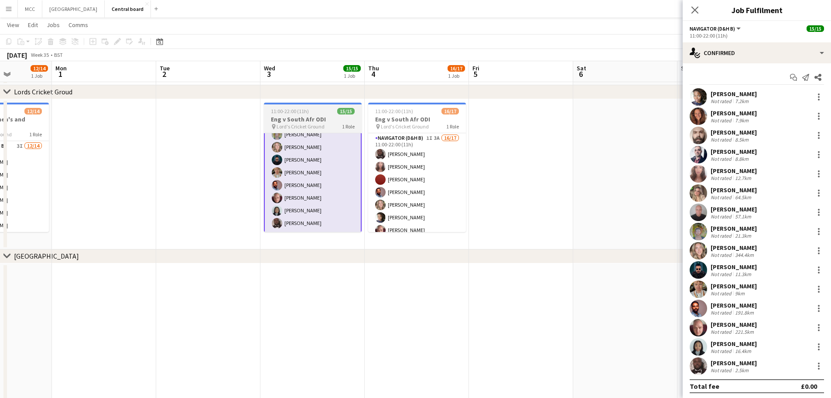
click at [320, 112] on div "11:00-22:00 (11h) 15/15" at bounding box center [313, 111] width 98 height 7
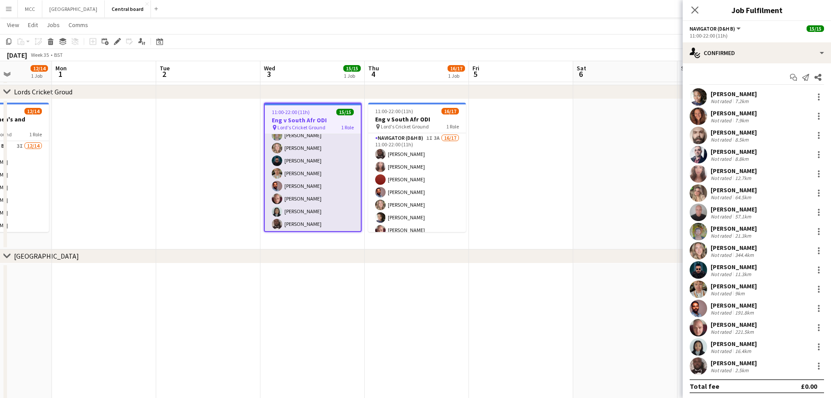
scroll to position [0, 0]
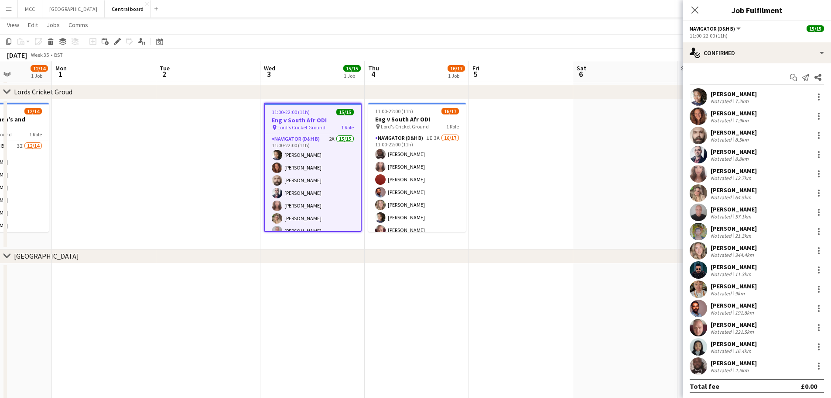
click at [319, 113] on div "11:00-22:00 (11h) 15/15" at bounding box center [313, 112] width 96 height 7
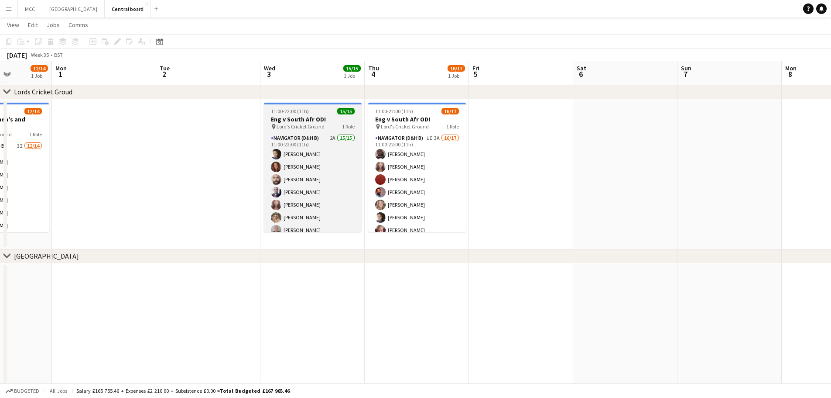
click at [311, 110] on div "11:00-22:00 (11h) 15/15" at bounding box center [313, 111] width 98 height 7
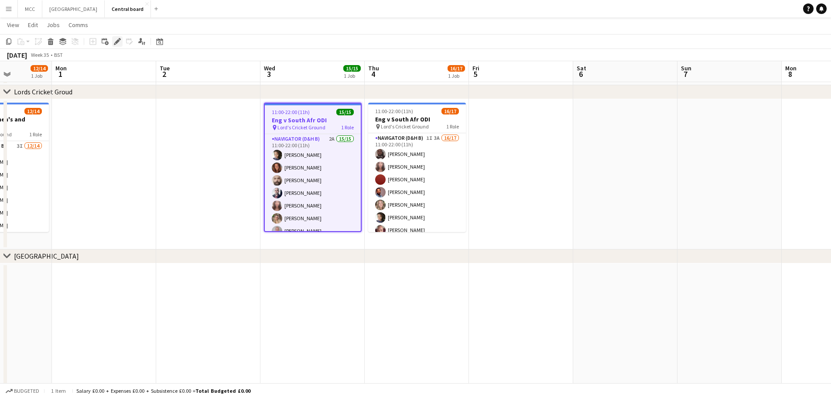
click at [119, 42] on icon "Edit" at bounding box center [117, 41] width 7 height 7
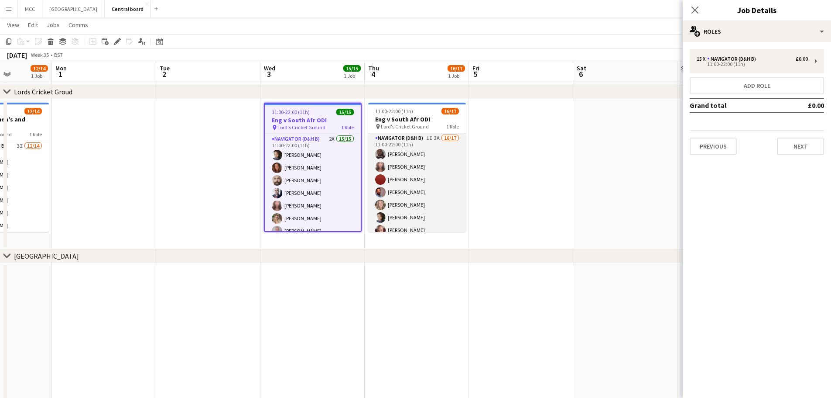
click at [412, 134] on app-card-role "Navigator (D&H B) 1I 3A 16/17 11:00-22:00 (11h) [PERSON_NAME] [PERSON_NAME] [PE…" at bounding box center [417, 249] width 98 height 232
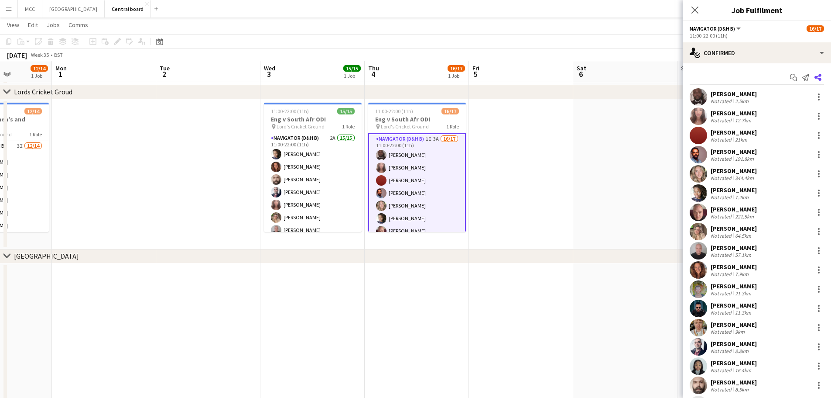
click at [815, 79] on icon at bounding box center [818, 77] width 7 height 7
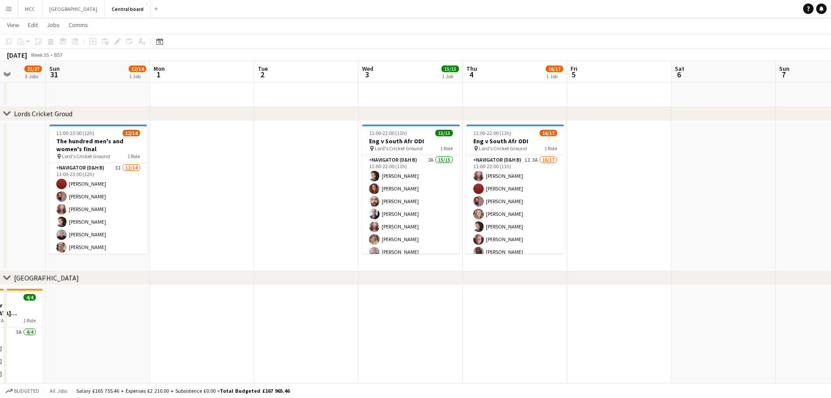
scroll to position [736, 0]
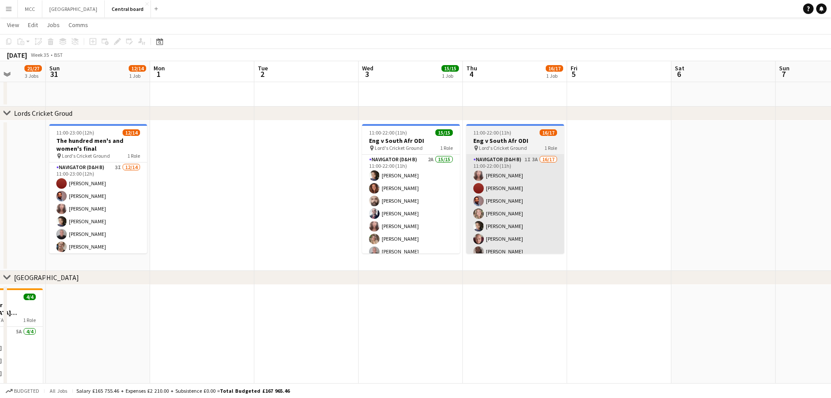
drag, startPoint x: 505, startPoint y: 149, endPoint x: 490, endPoint y: 181, distance: 35.1
click at [490, 181] on app-card-role "Navigator (D&H B) 1I 3A 16/17 11:00-22:00 (11h) [PERSON_NAME] [PERSON_NAME] [PE…" at bounding box center [515, 270] width 98 height 232
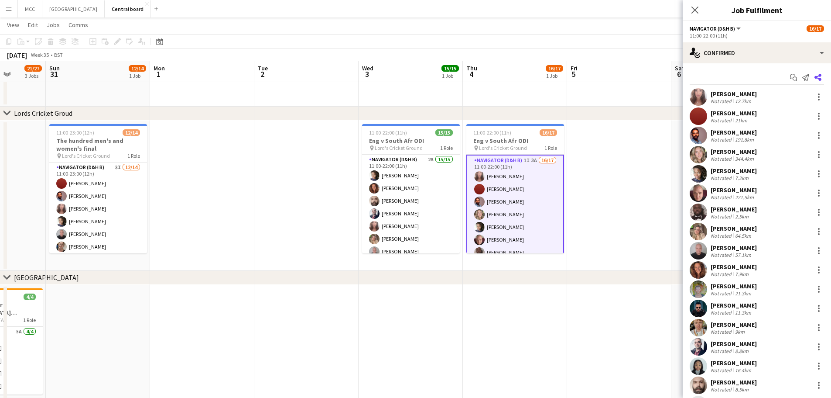
click at [815, 76] on icon "Share" at bounding box center [818, 77] width 7 height 7
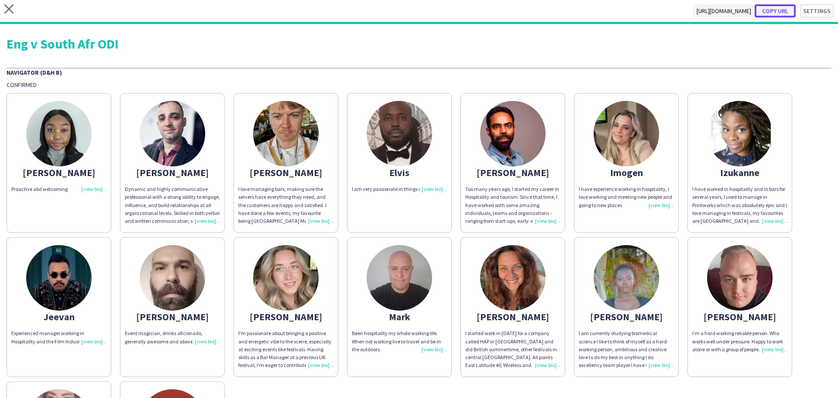
click at [773, 14] on button "Copy url" at bounding box center [774, 10] width 41 height 13
click at [5, 10] on icon "close" at bounding box center [8, 8] width 9 height 9
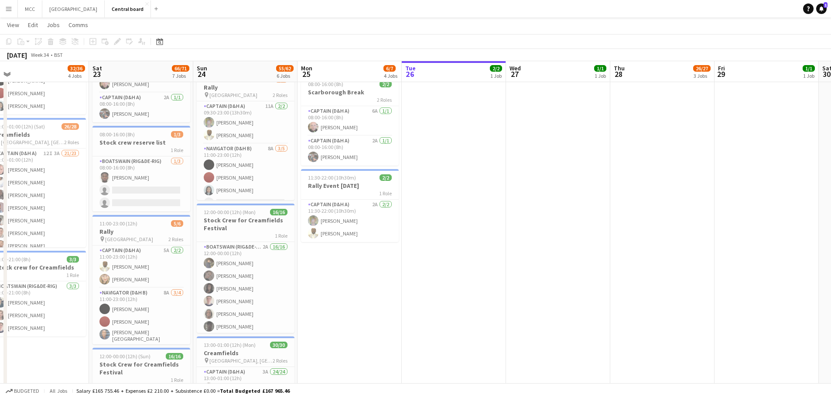
scroll to position [0, 223]
